Goal: Obtain resource: Obtain resource

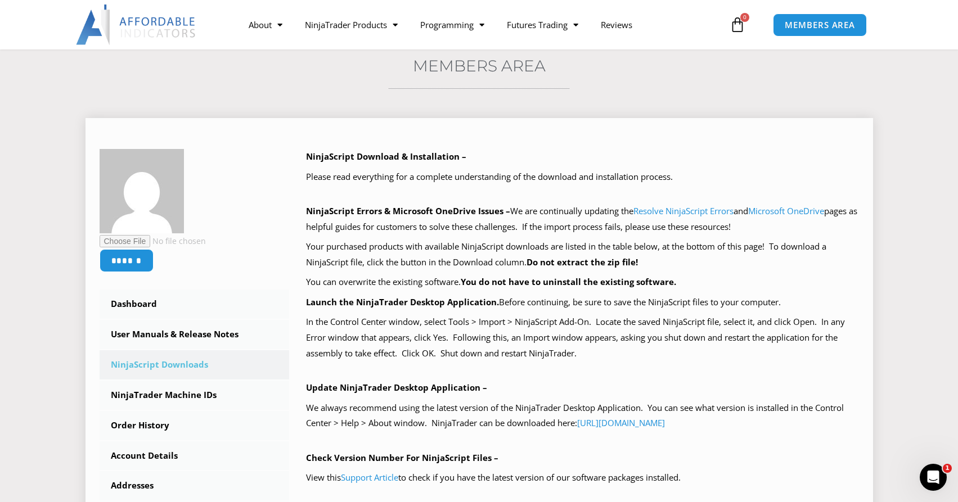
scroll to position [112, 0]
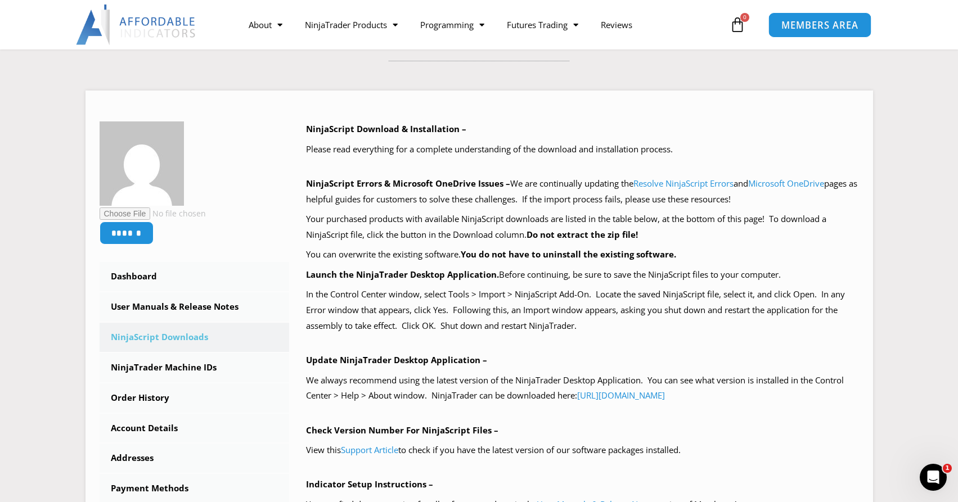
click at [808, 26] on span "MEMBERS AREA" at bounding box center [819, 25] width 77 height 10
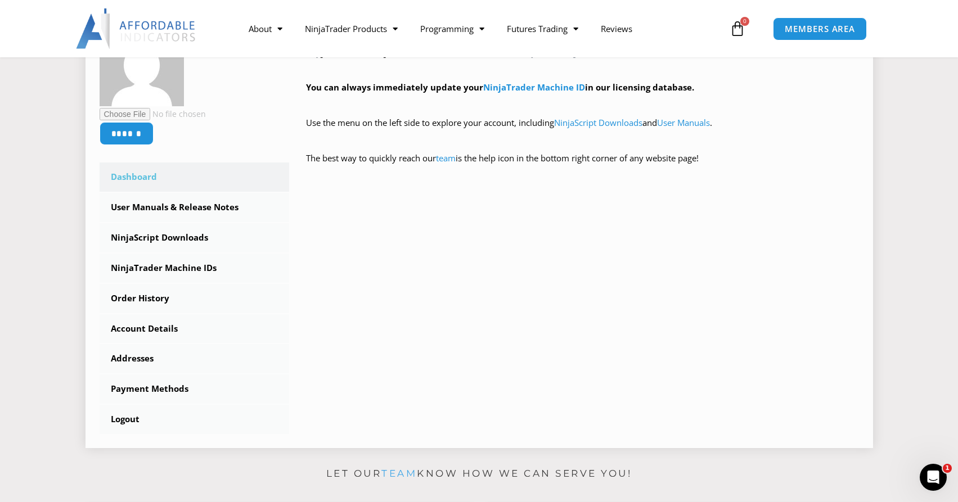
scroll to position [225, 0]
click at [155, 236] on link "NinjaScript Downloads" at bounding box center [195, 236] width 190 height 29
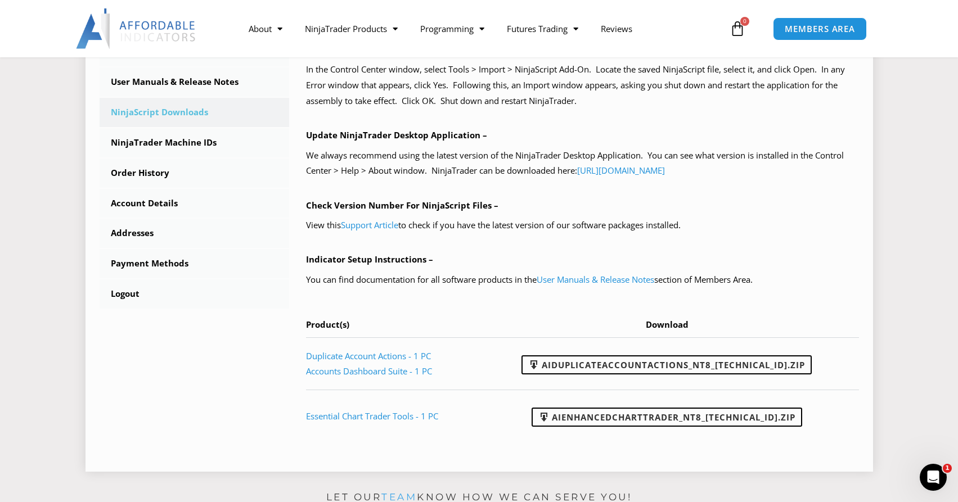
scroll to position [394, 0]
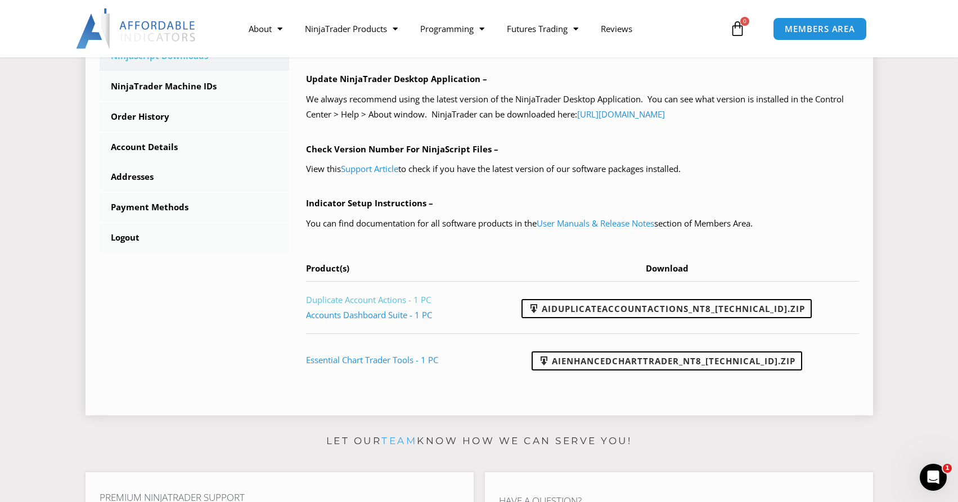
click at [361, 298] on link "Duplicate Account Actions - 1 PC" at bounding box center [368, 299] width 125 height 11
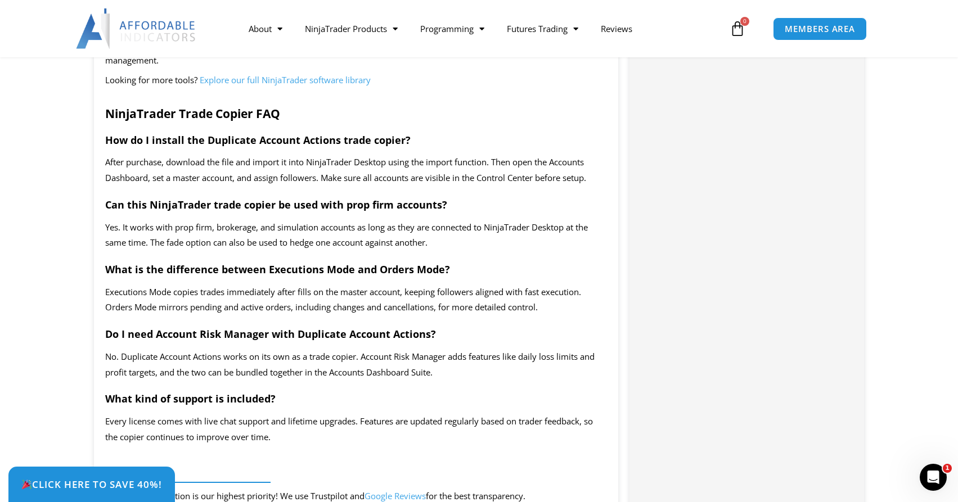
scroll to position [1968, 0]
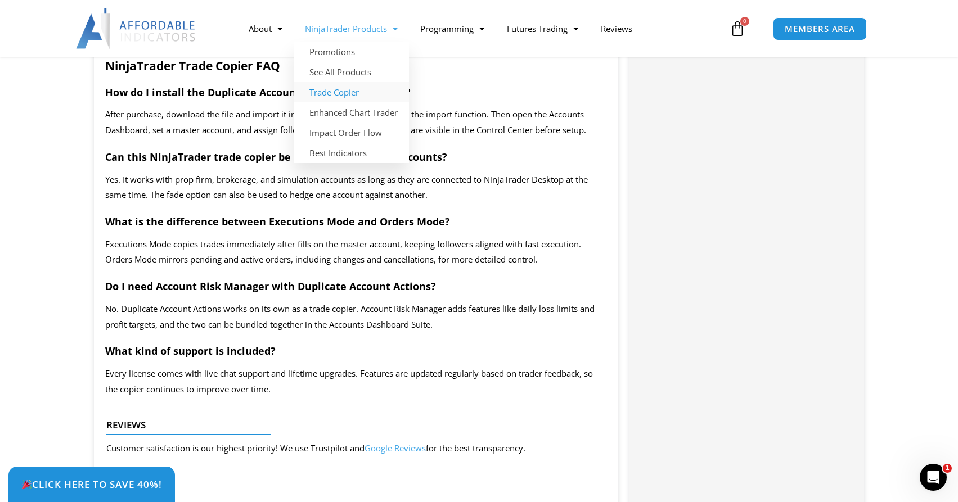
click at [333, 92] on link "Trade Copier" at bounding box center [351, 92] width 115 height 20
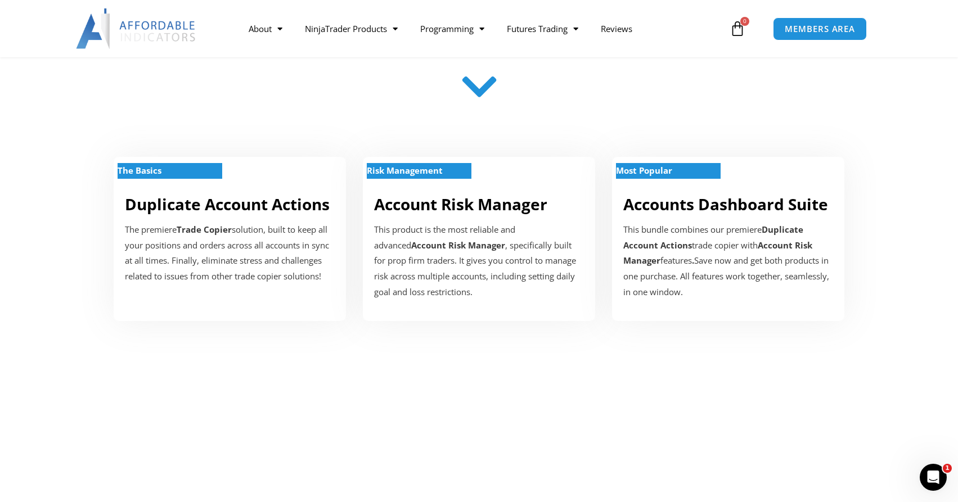
scroll to position [337, 0]
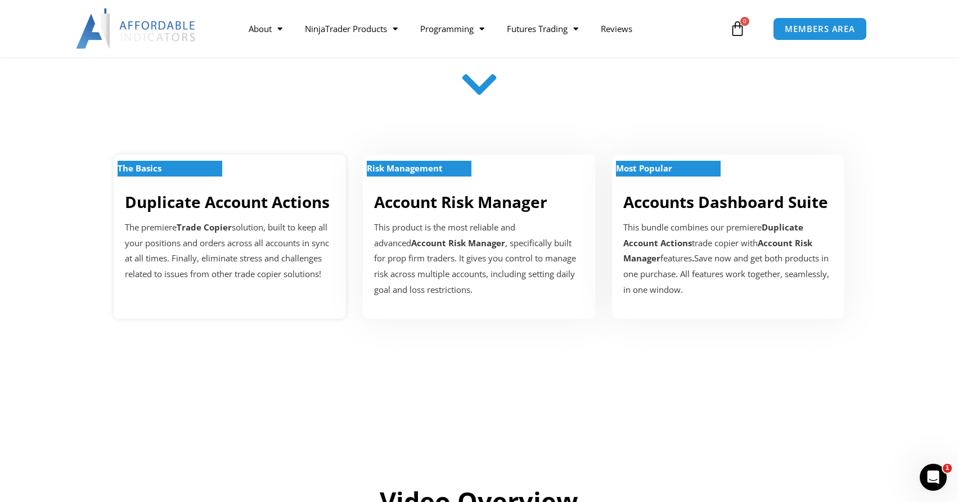
click at [235, 202] on link "Duplicate Account Actions" at bounding box center [227, 201] width 205 height 21
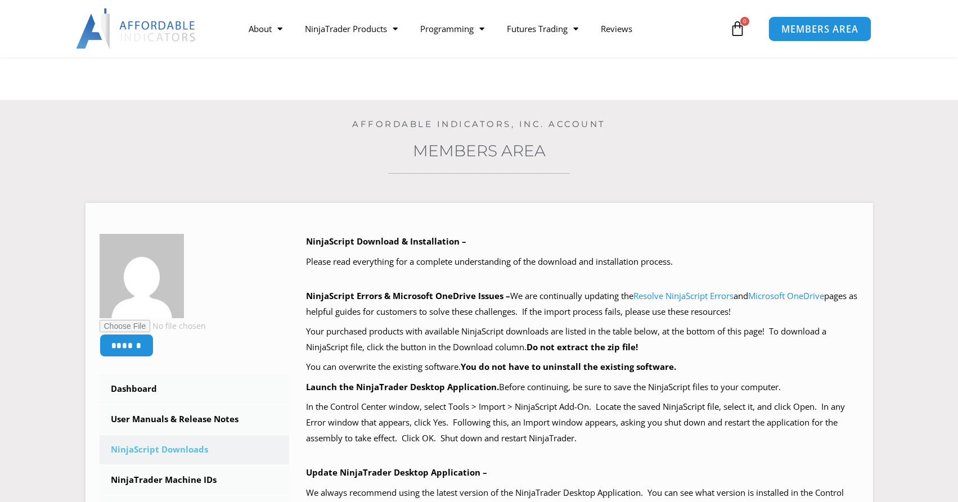
click at [791, 30] on span "MEMBERS AREA" at bounding box center [819, 29] width 77 height 10
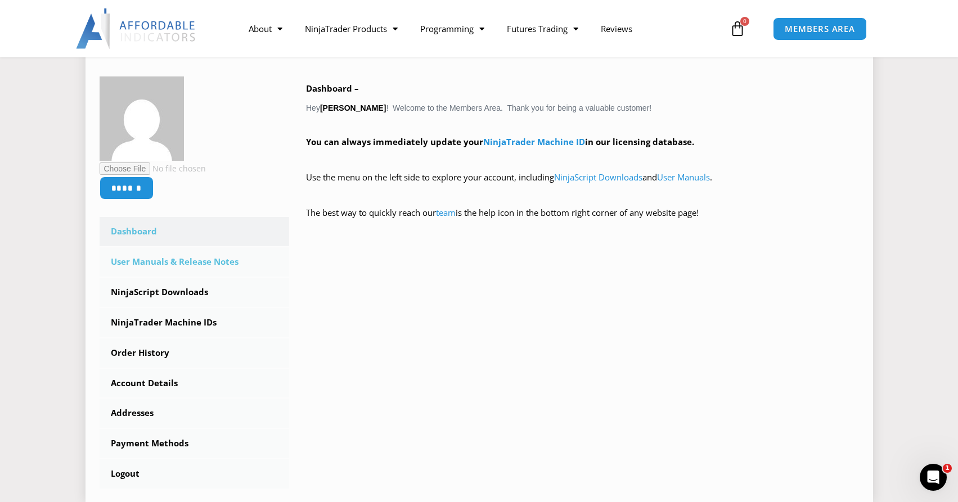
click at [171, 264] on link "User Manuals & Release Notes" at bounding box center [195, 261] width 190 height 29
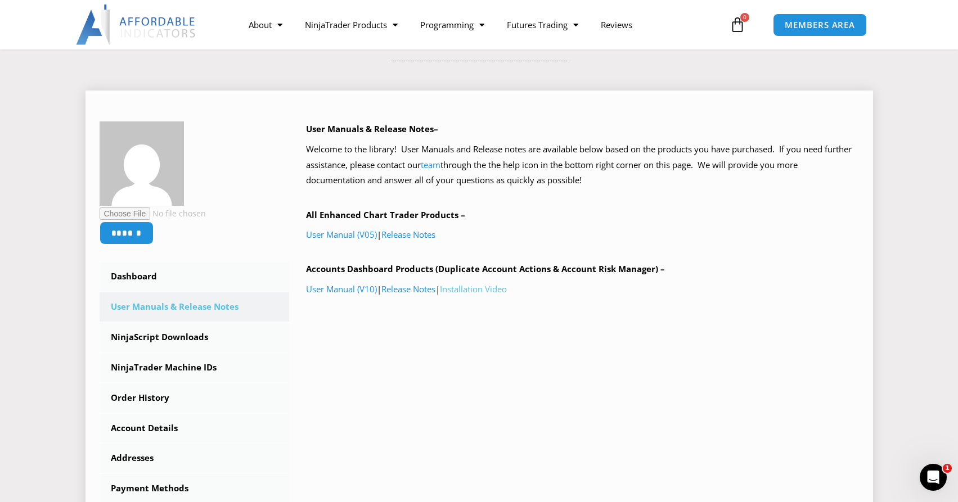
click at [476, 289] on link "Installation Video" at bounding box center [473, 288] width 67 height 11
click at [343, 290] on link "User Manual (V10)" at bounding box center [341, 288] width 71 height 11
